Goal: Task Accomplishment & Management: Use online tool/utility

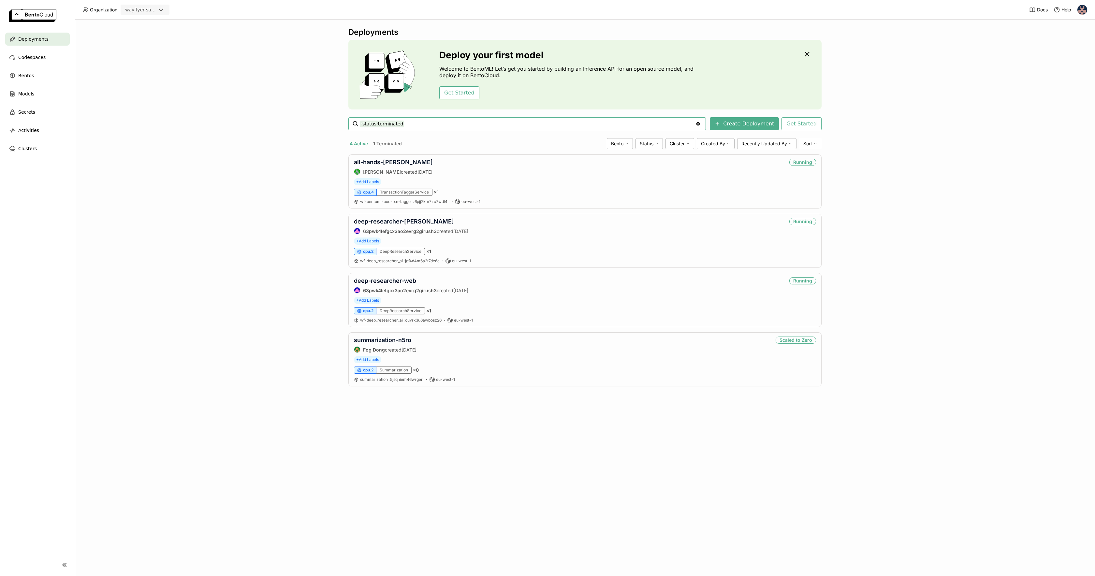
click at [1083, 10] on img at bounding box center [1082, 10] width 10 height 10
click at [1068, 34] on span "API Tokens" at bounding box center [1071, 34] width 23 height 6
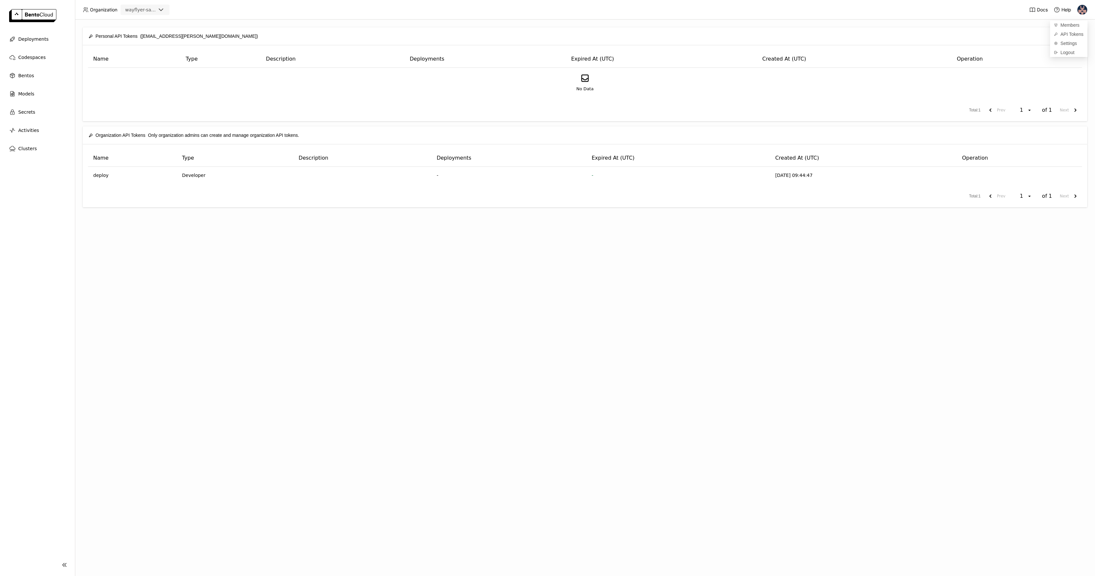
click at [913, 52] on th "Created At (UTC)" at bounding box center [854, 58] width 194 height 17
click at [1069, 36] on button "Create" at bounding box center [1065, 36] width 31 height 12
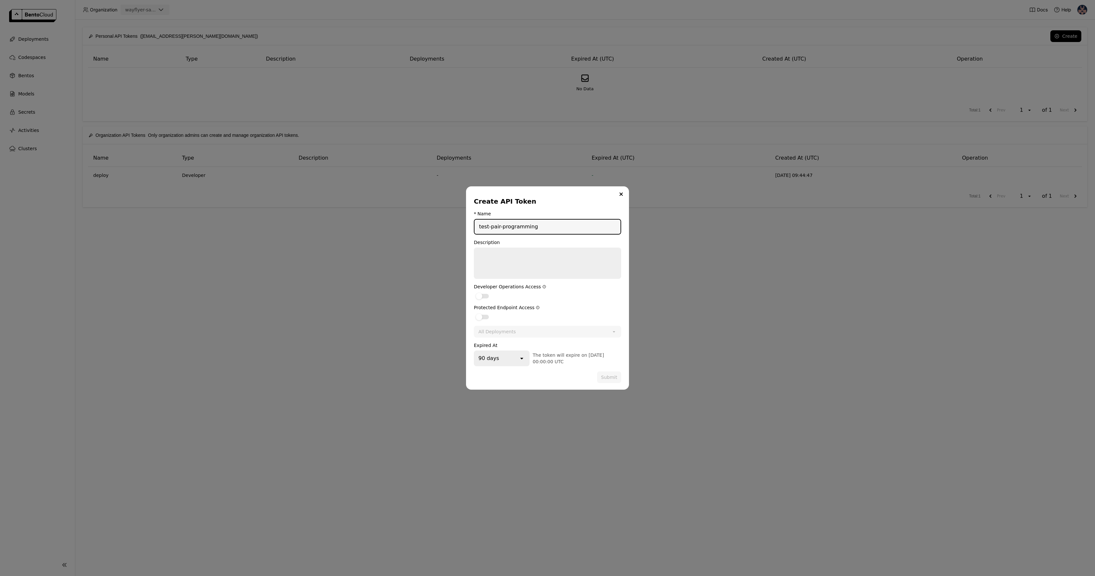
type input "test-pair-programming"
click at [546, 251] on textarea "dialog" at bounding box center [547, 263] width 146 height 30
click at [483, 296] on div "dialog" at bounding box center [482, 296] width 13 height 5
click at [474, 292] on input "dialog" at bounding box center [474, 292] width 0 height 0
click at [483, 316] on div "dialog" at bounding box center [482, 317] width 13 height 5
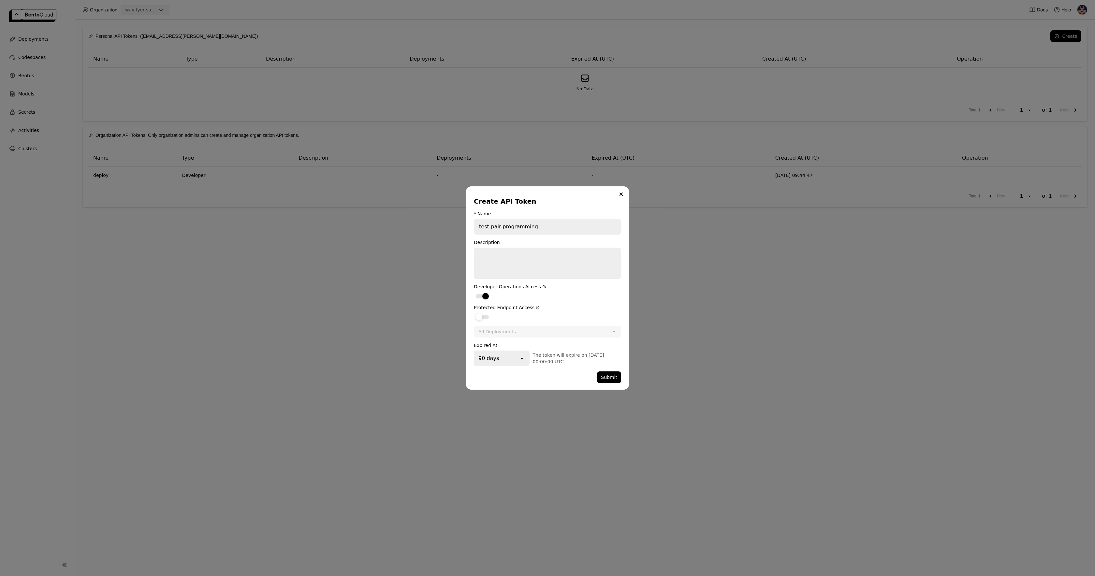
click at [474, 313] on input "dialog" at bounding box center [474, 313] width 0 height 0
click at [508, 361] on div "90 days" at bounding box center [496, 358] width 44 height 14
click at [503, 436] on div "No expiration" at bounding box center [501, 433] width 44 height 7
click at [608, 376] on button "Submit" at bounding box center [609, 377] width 24 height 12
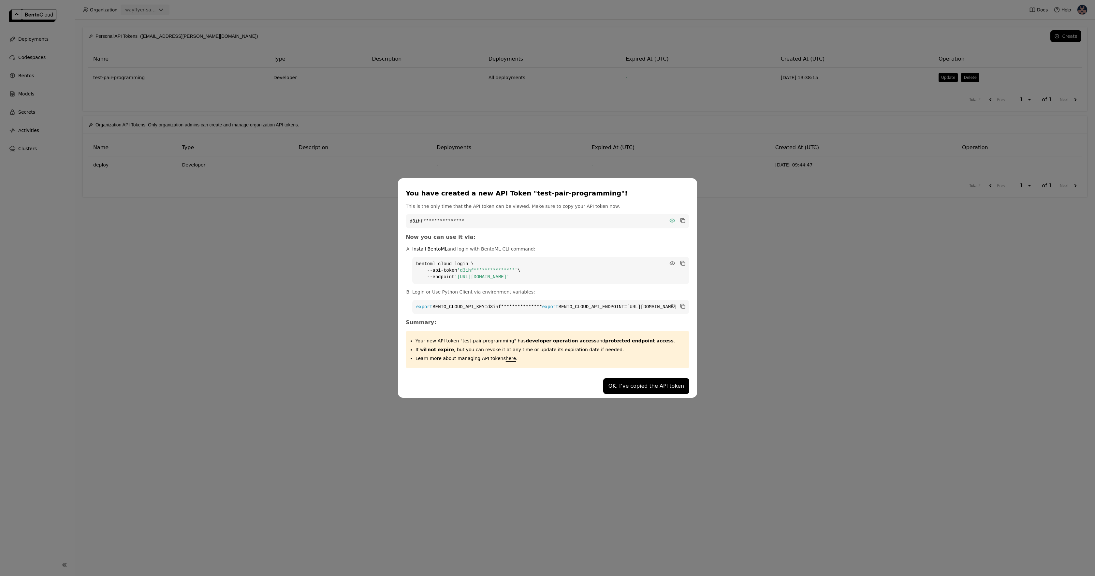
click at [670, 219] on icon "dialog" at bounding box center [672, 220] width 5 height 3
click at [681, 220] on icon "dialog" at bounding box center [682, 221] width 3 height 3
click at [630, 390] on button "OK, I’ve copied the API token" at bounding box center [646, 386] width 86 height 16
